Goal: Task Accomplishment & Management: Manage account settings

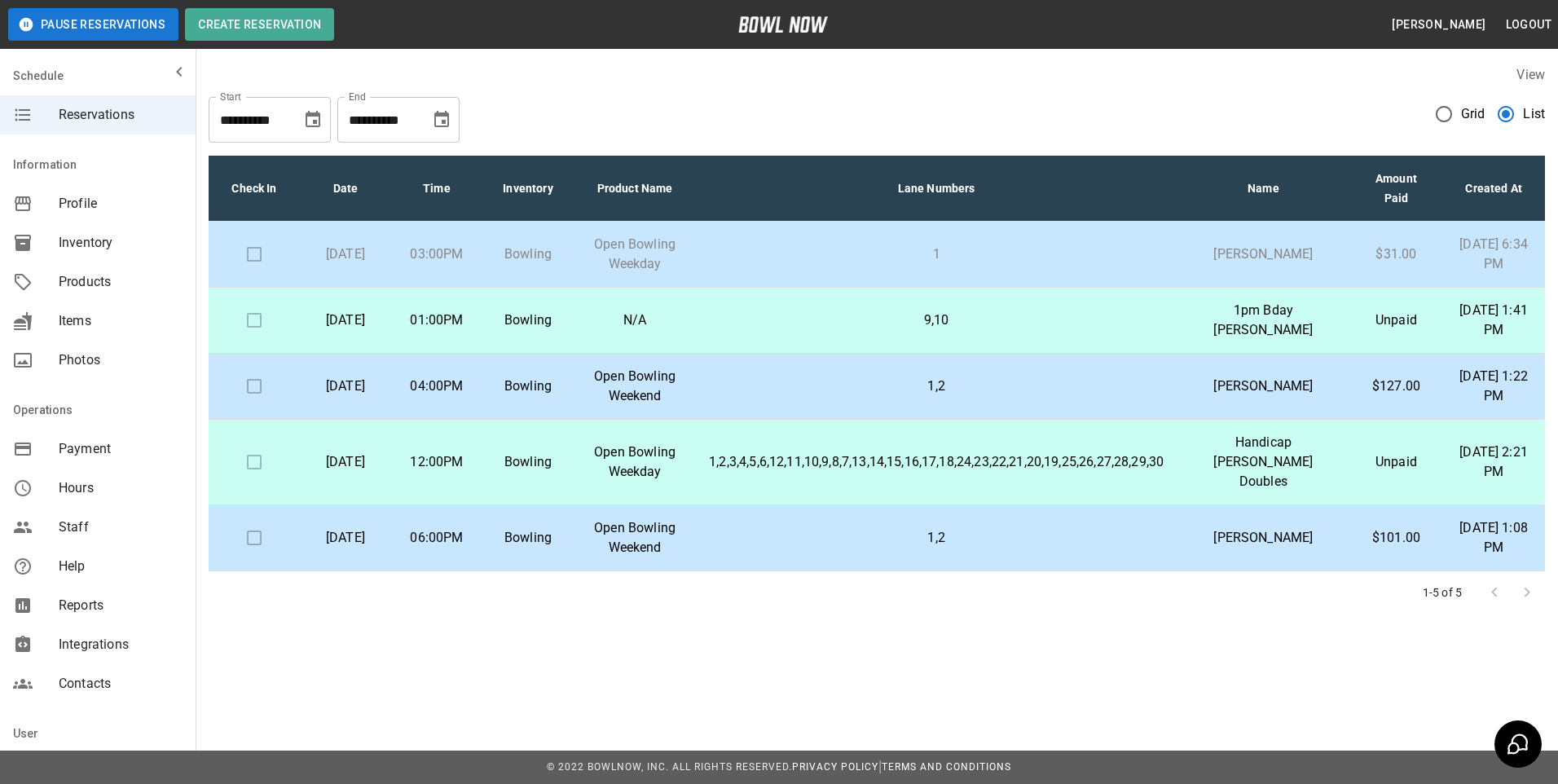
click at [259, 263] on td at bounding box center [255, 254] width 91 height 66
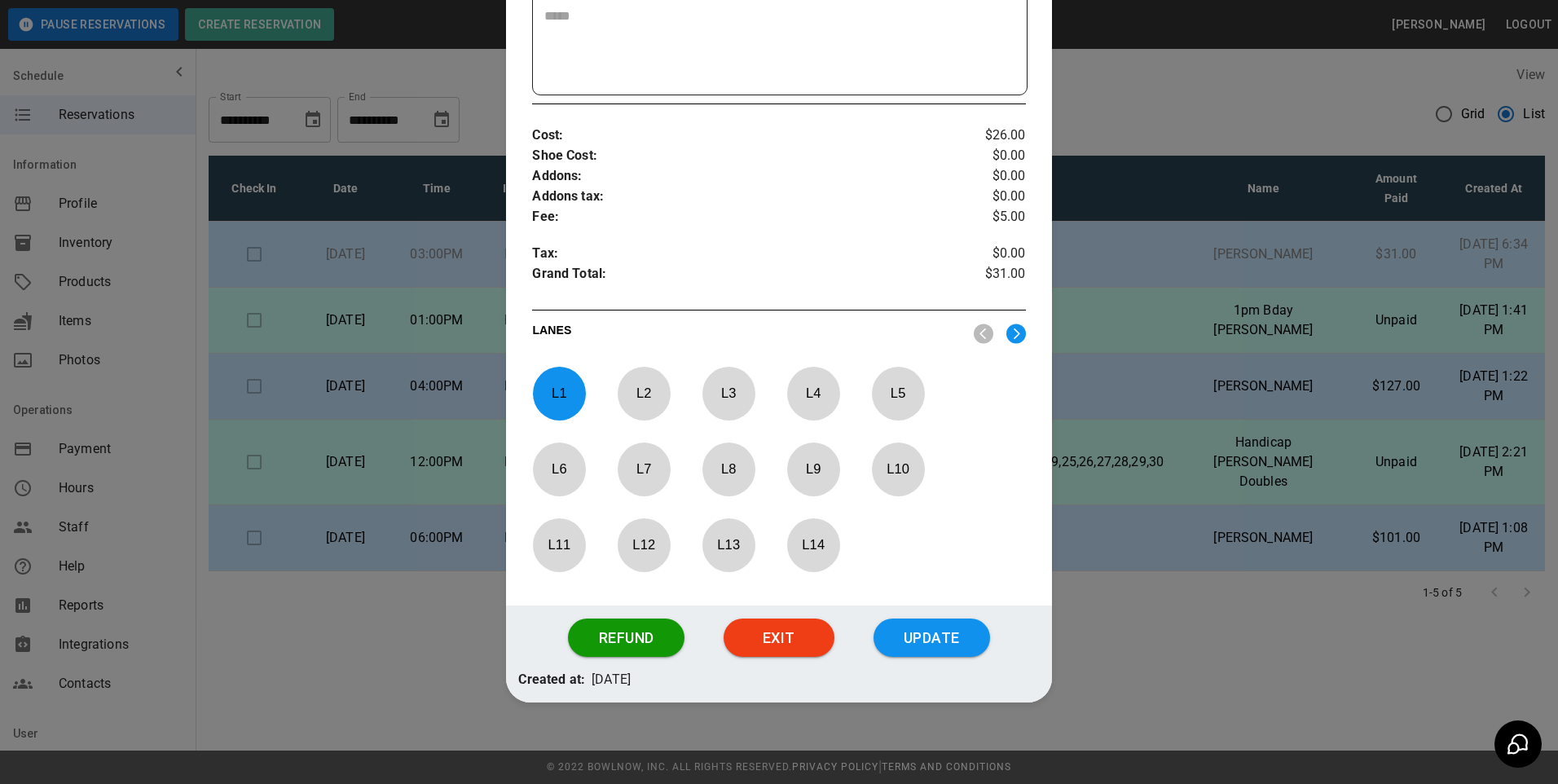
click at [959, 642] on button "Update" at bounding box center [932, 637] width 117 height 39
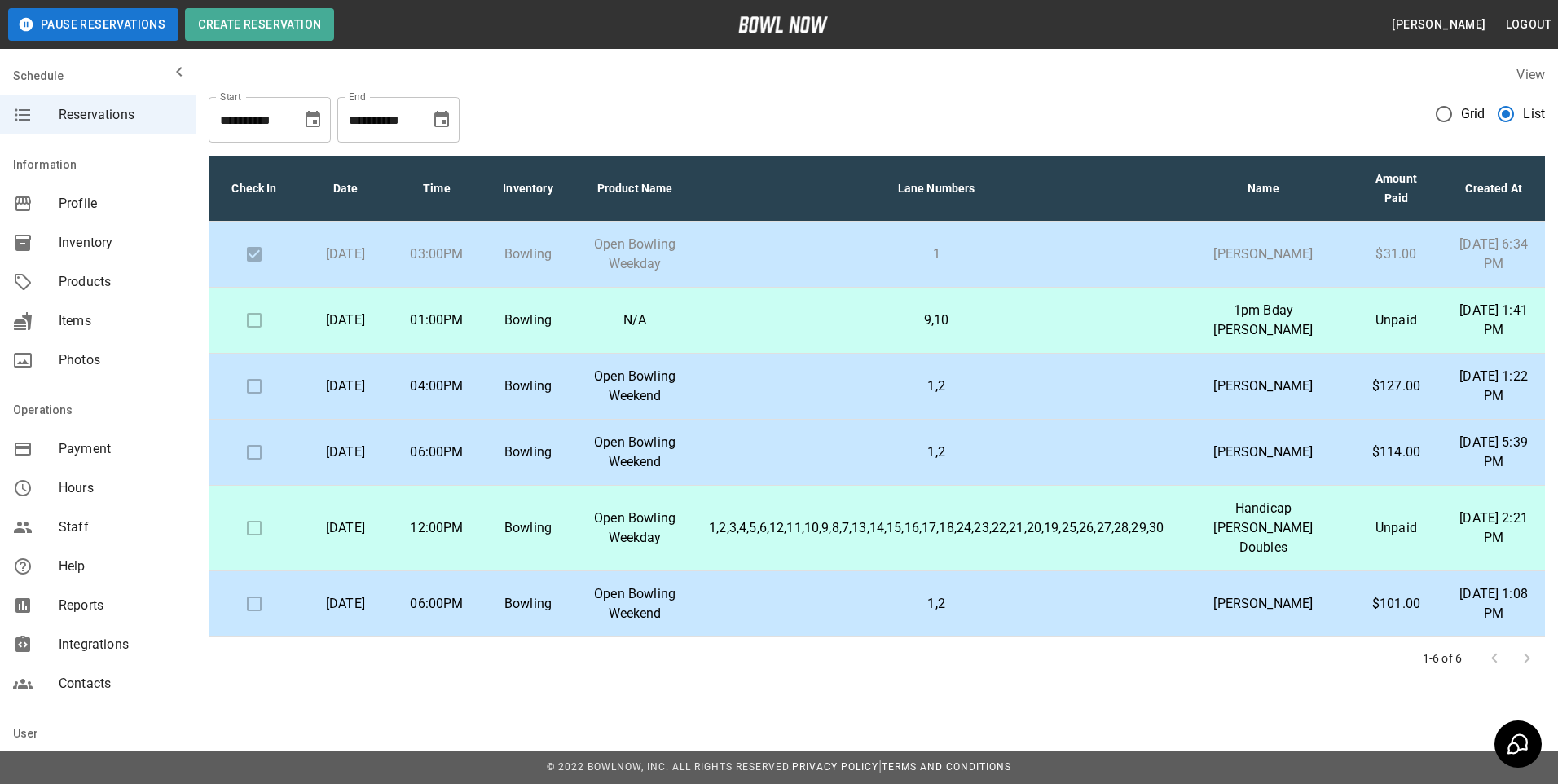
click at [852, 604] on p "1,2" at bounding box center [936, 603] width 455 height 20
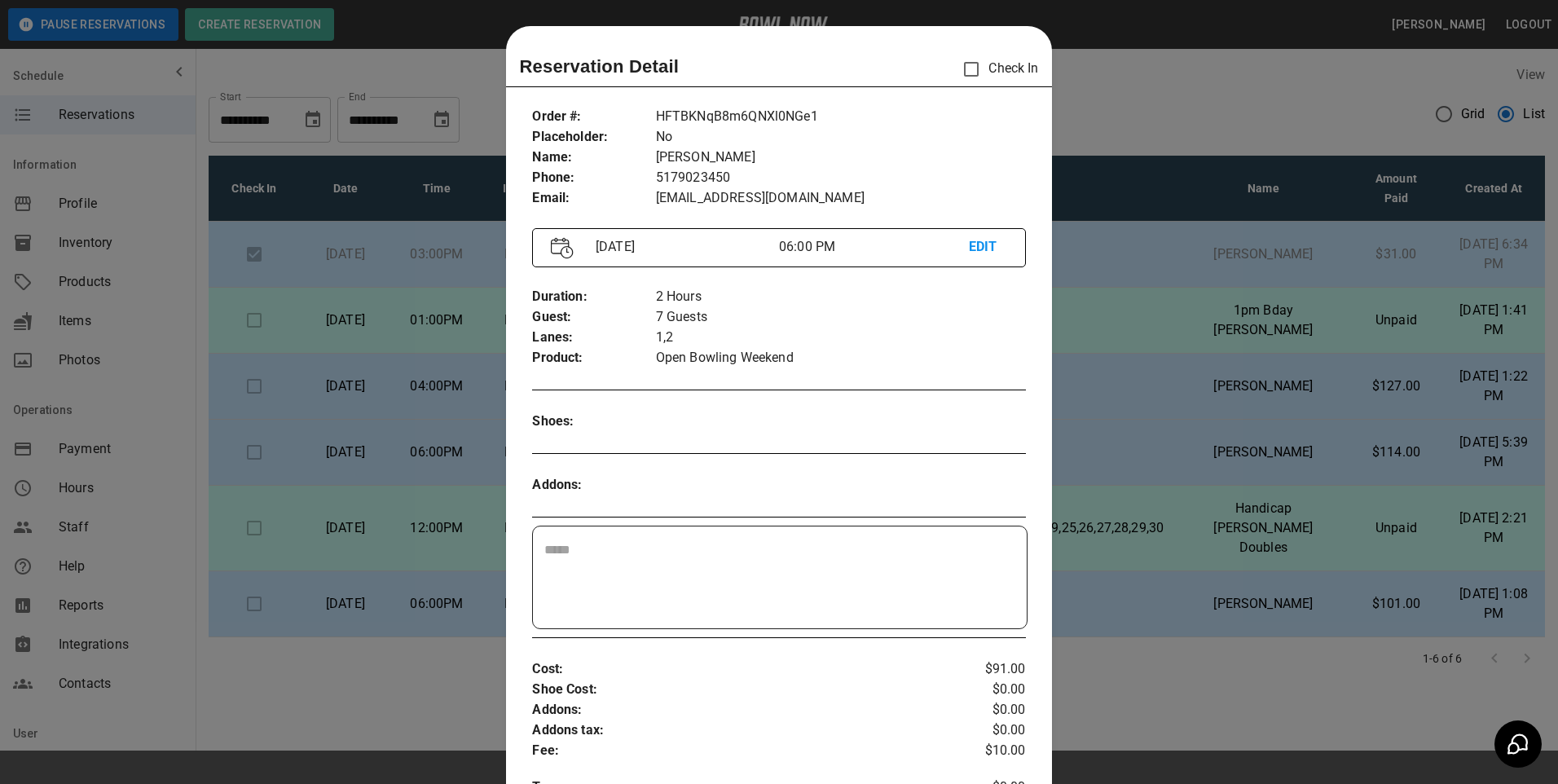
scroll to position [26, 0]
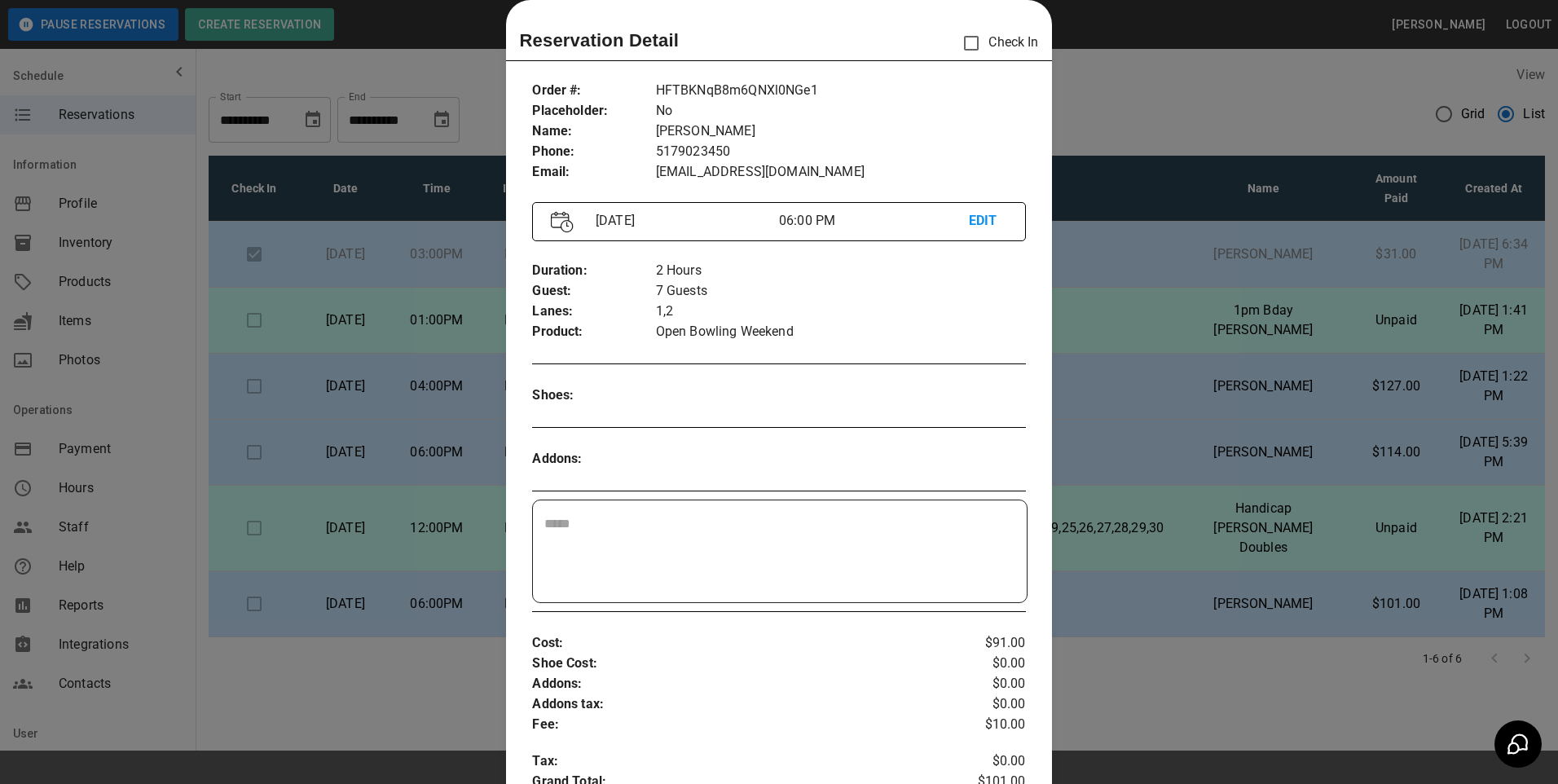
click at [1080, 605] on div at bounding box center [779, 392] width 1558 height 784
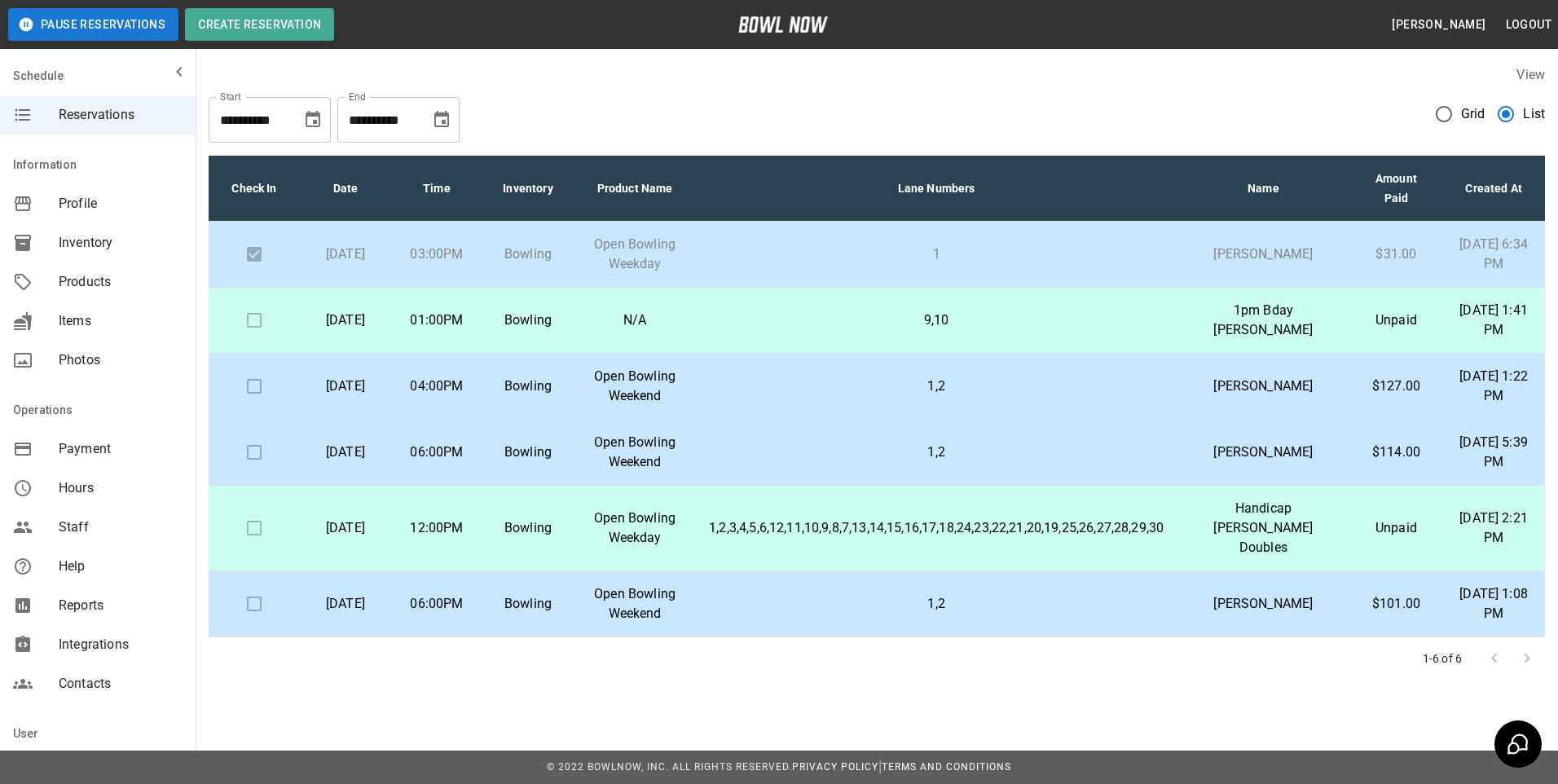
click at [790, 352] on td "9,10" at bounding box center [935, 321] width 481 height 66
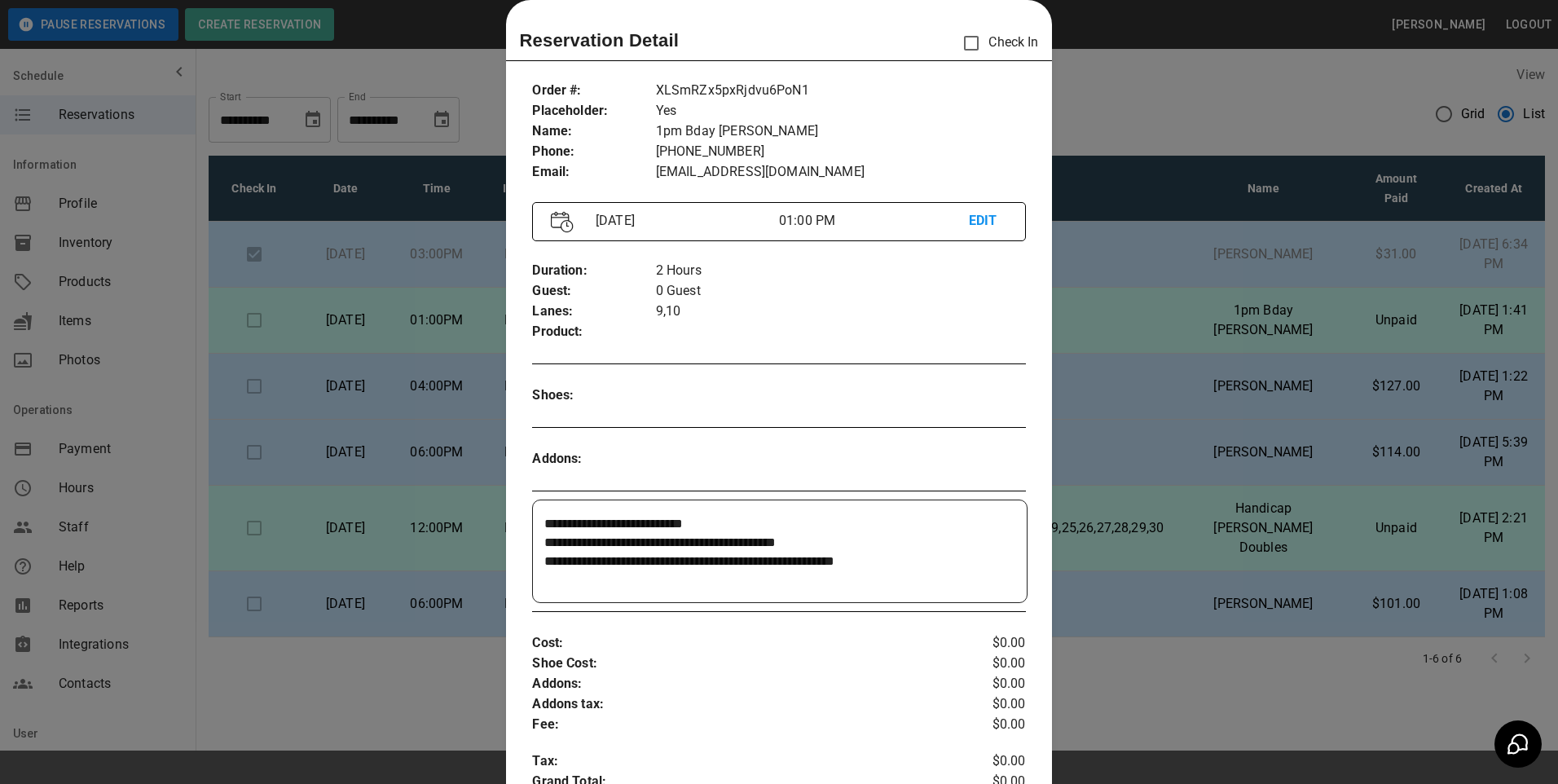
click at [1261, 341] on div at bounding box center [779, 392] width 1558 height 784
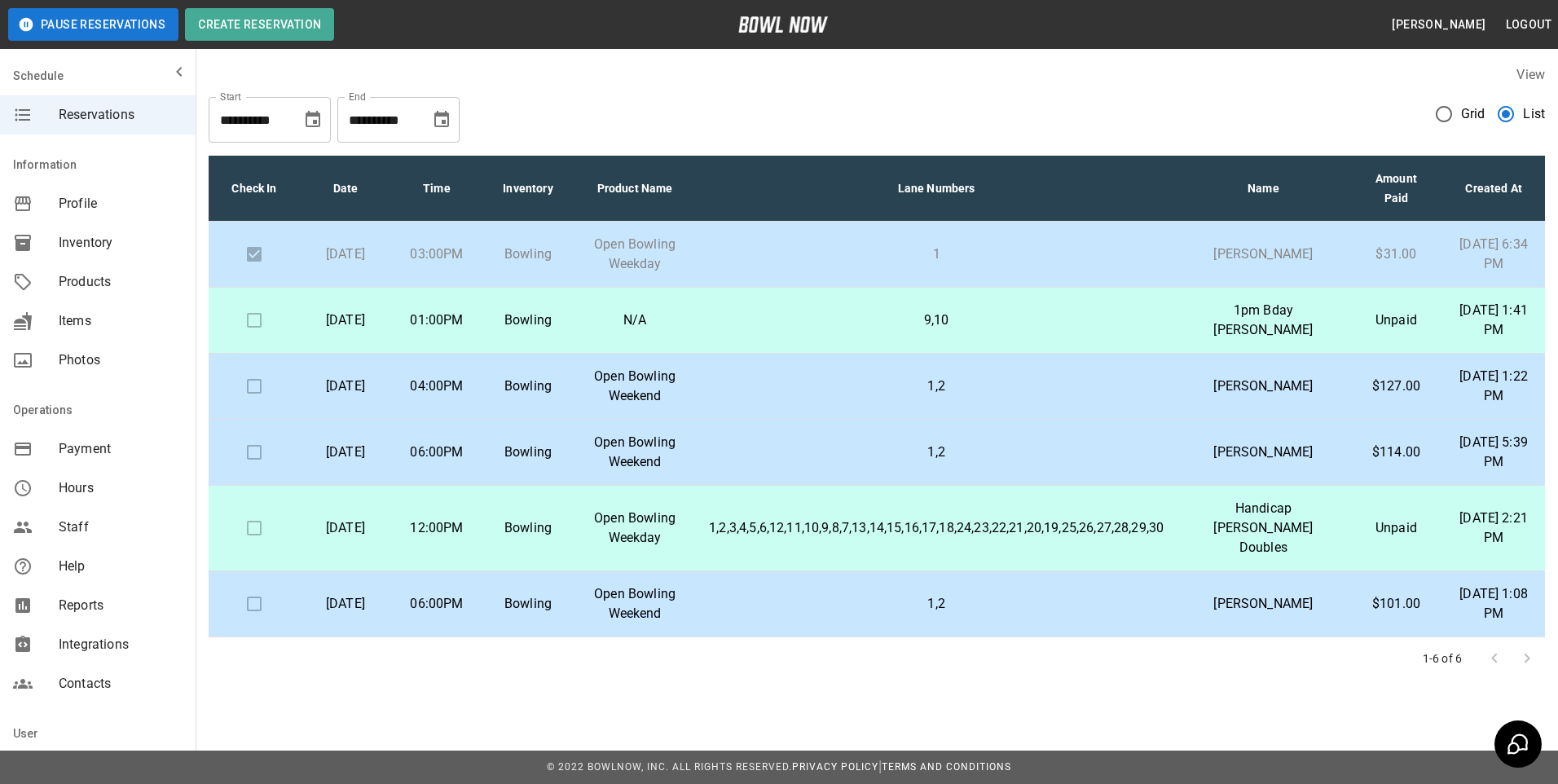
click at [1231, 333] on p "1pm Bday [PERSON_NAME]" at bounding box center [1263, 320] width 147 height 39
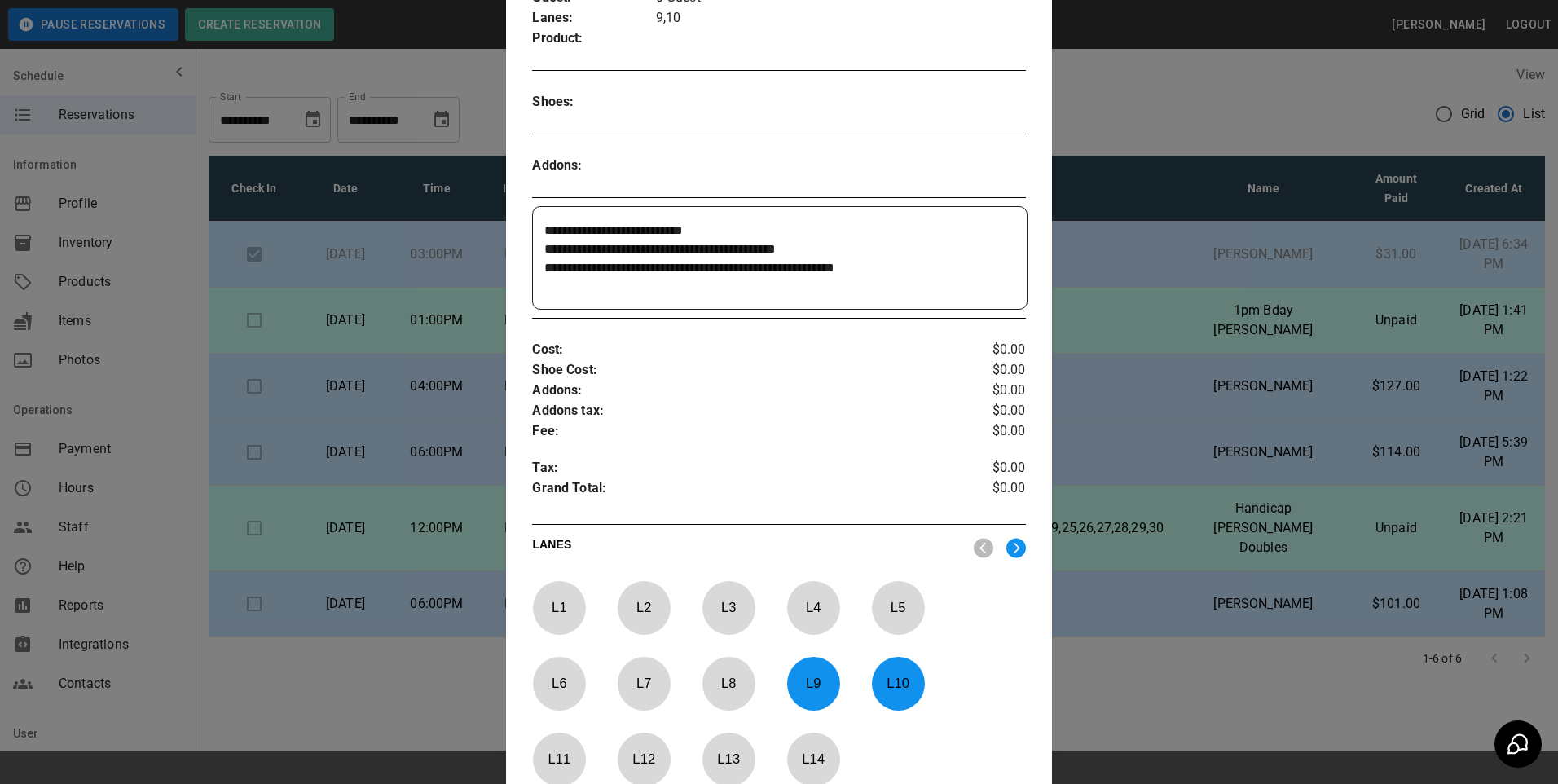
scroll to position [352, 0]
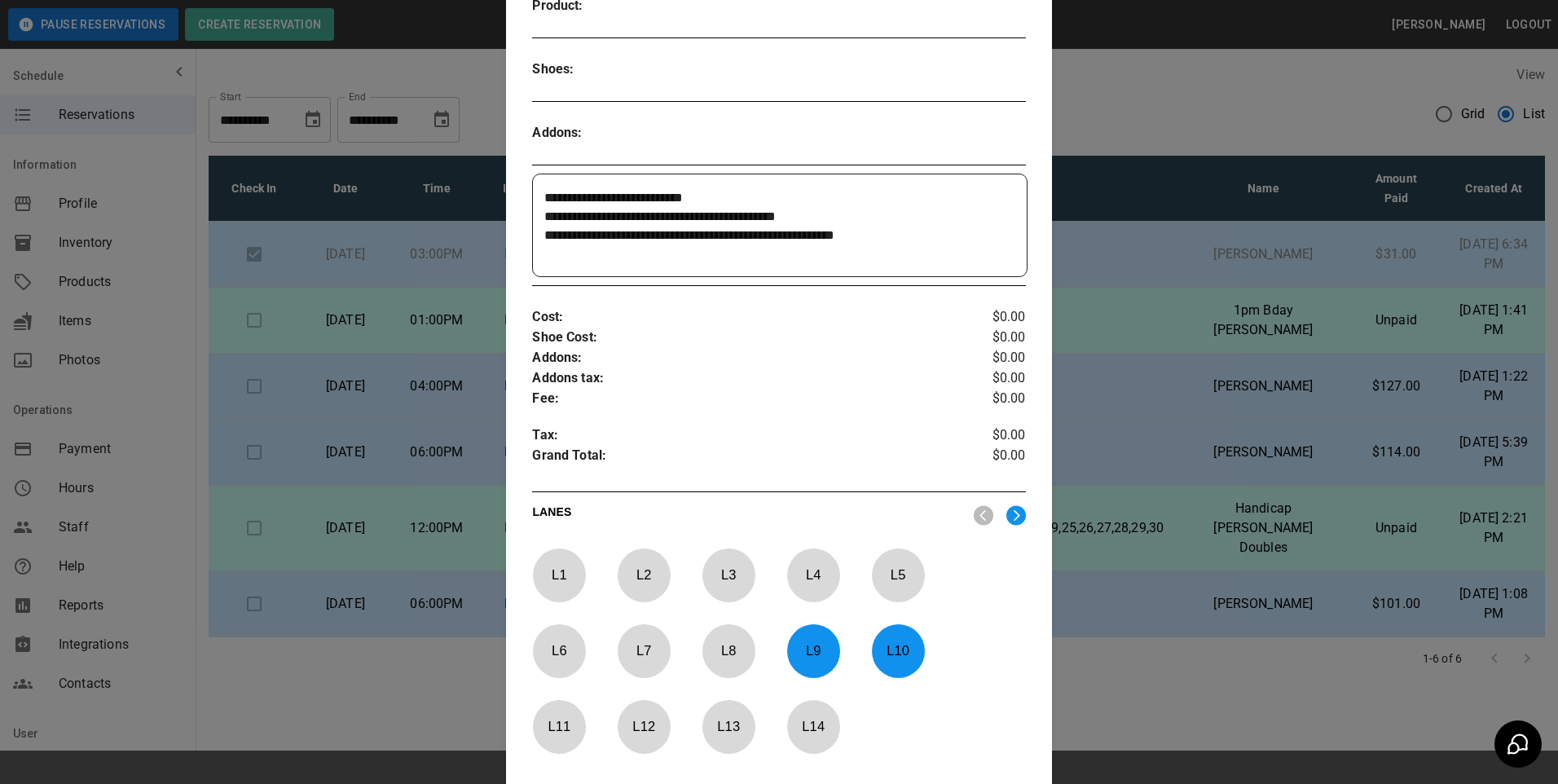
click at [1136, 469] on div at bounding box center [779, 392] width 1558 height 784
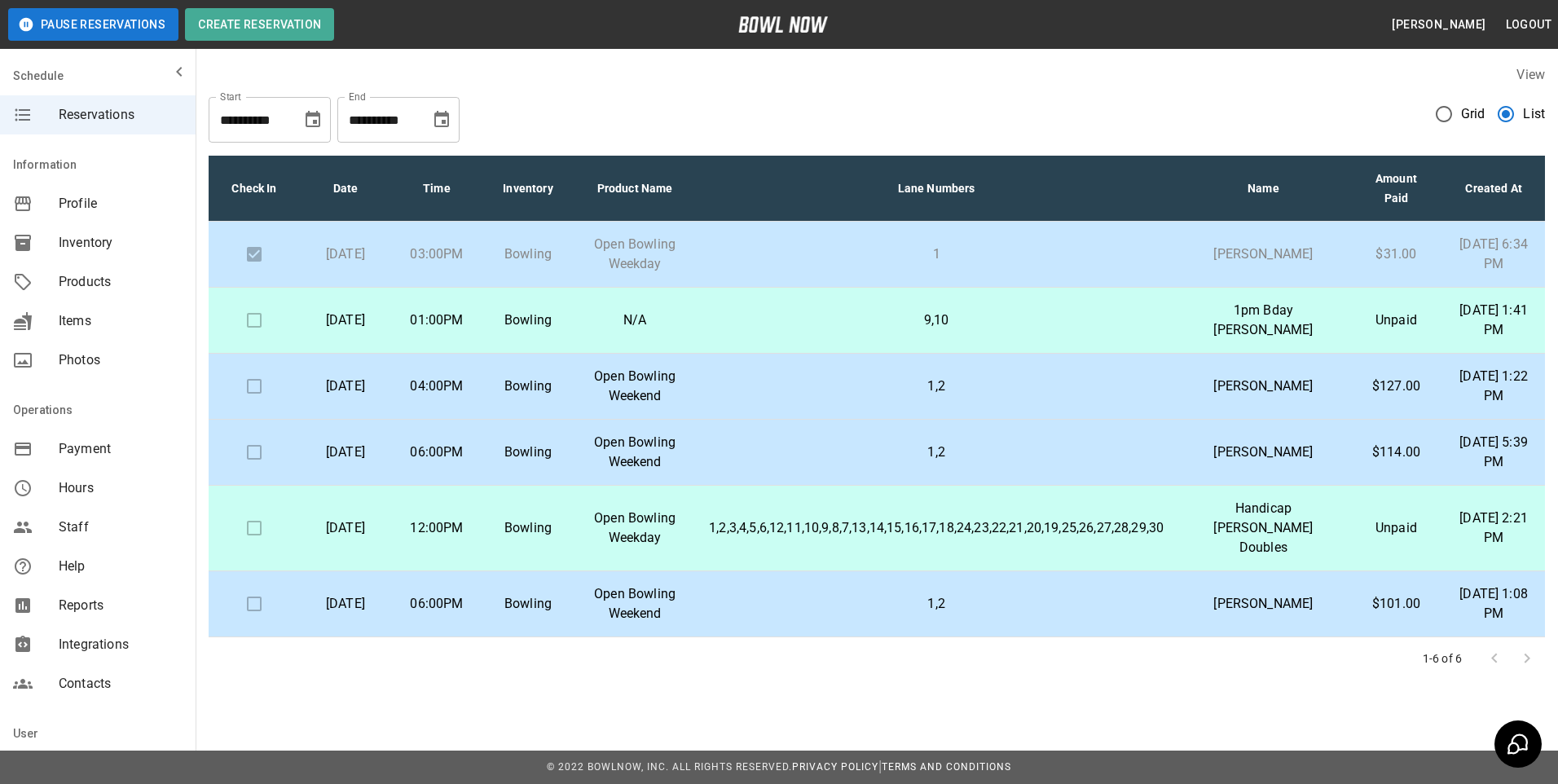
click at [1088, 525] on td "1,2,3,4,5,6,12,11,10,9,8,7,13,14,15,16,17,18,24,23,22,21,20,19,25,26,27,28,29,30" at bounding box center [935, 529] width 481 height 86
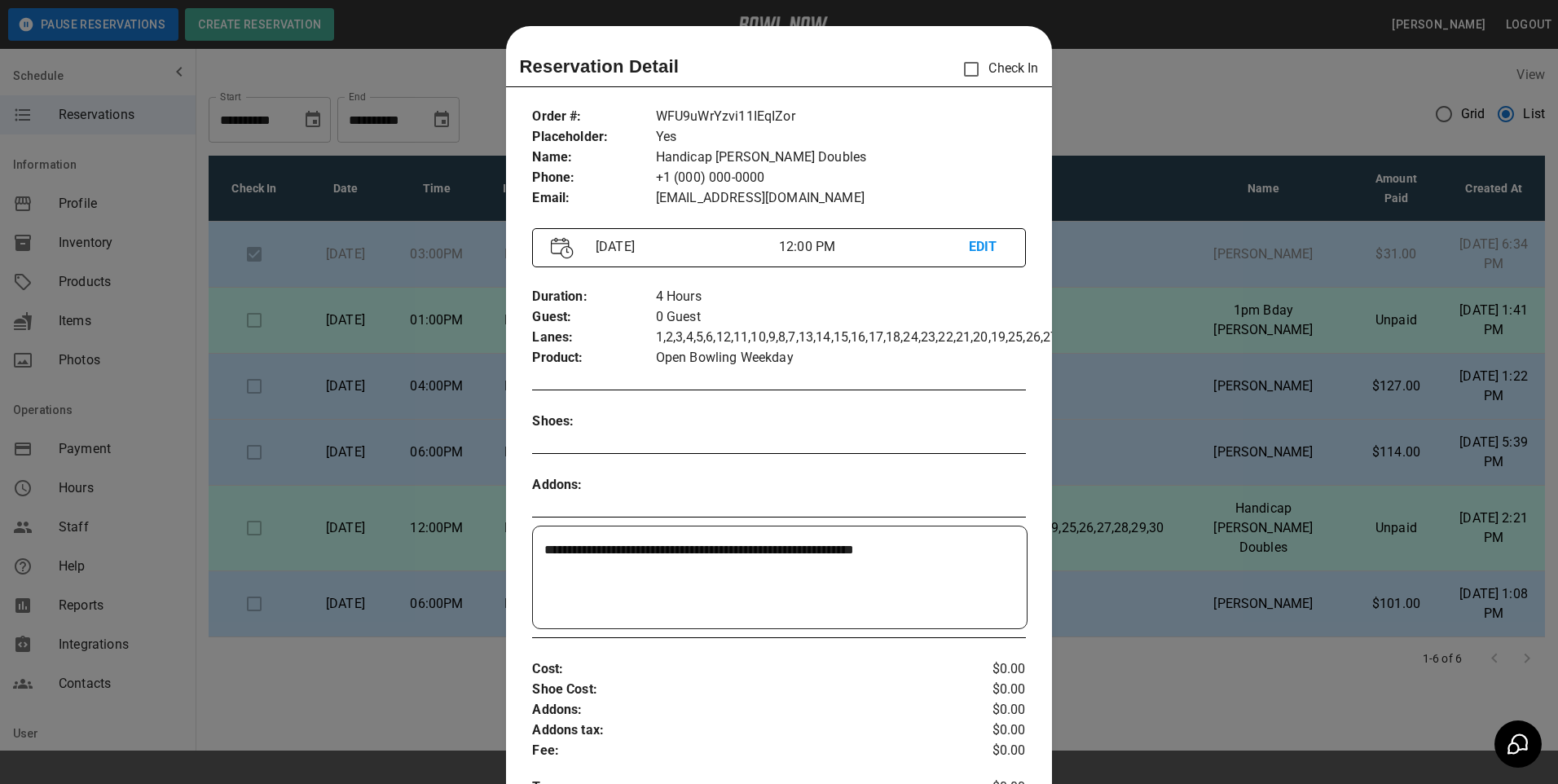
scroll to position [26, 0]
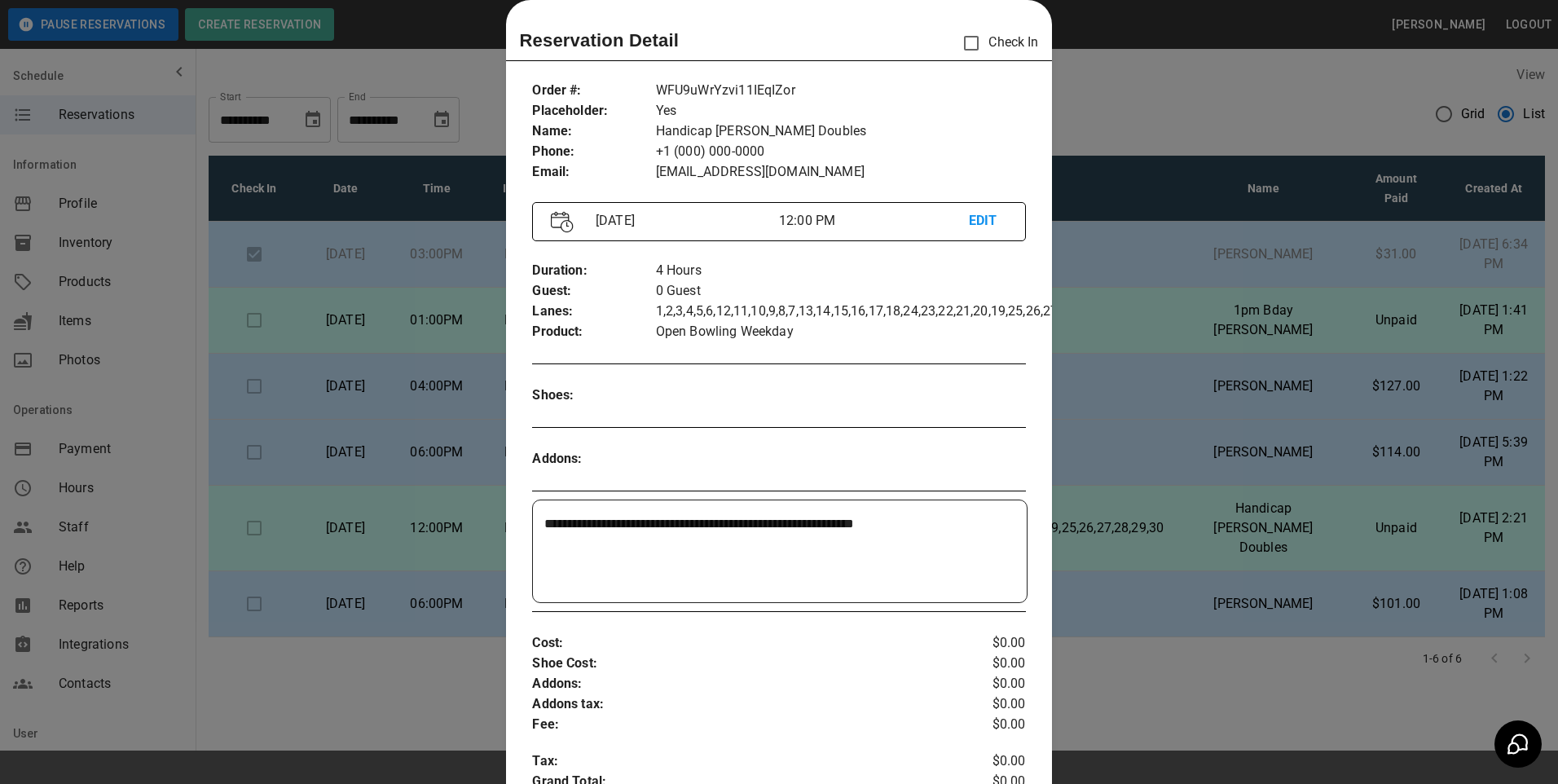
click at [1154, 478] on div at bounding box center [779, 392] width 1558 height 784
